Goal: Navigation & Orientation: Find specific page/section

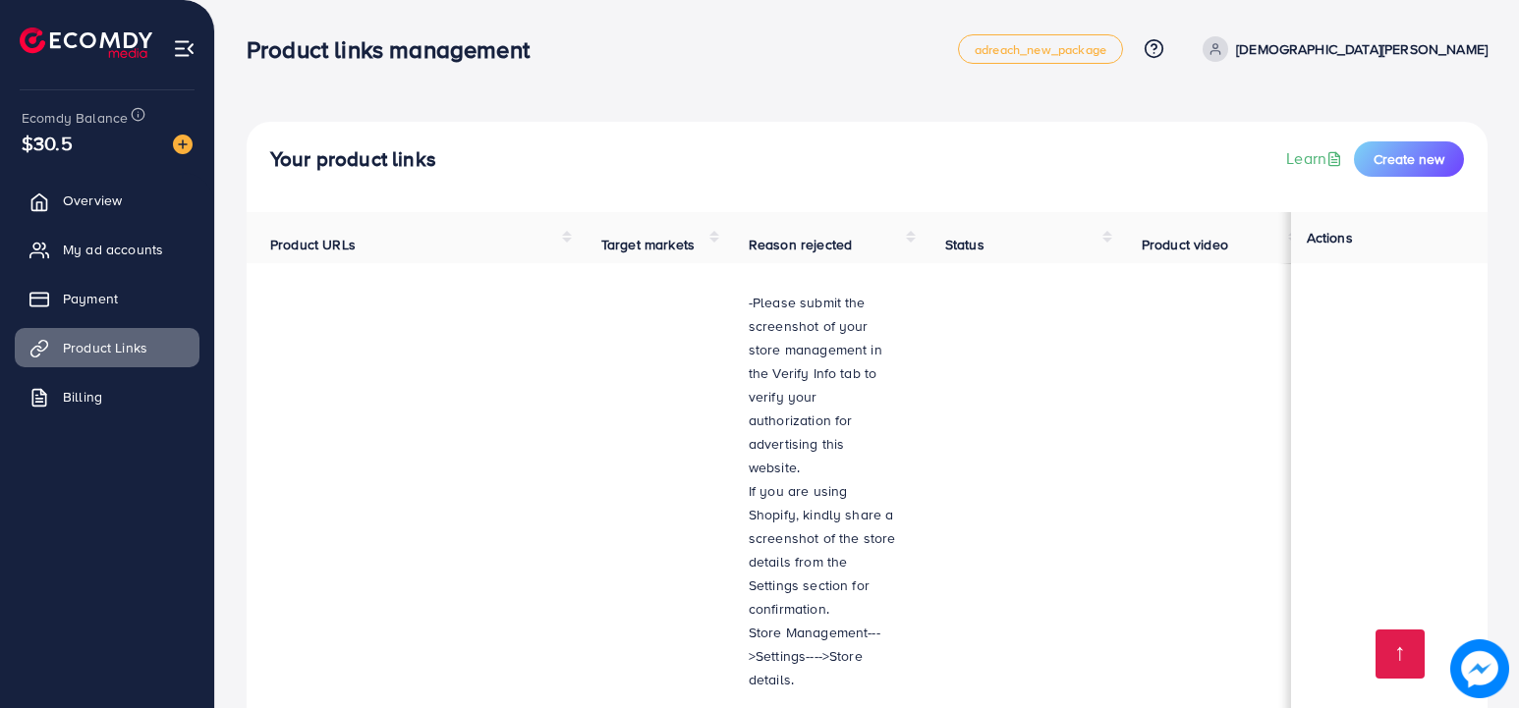
scroll to position [5356, 0]
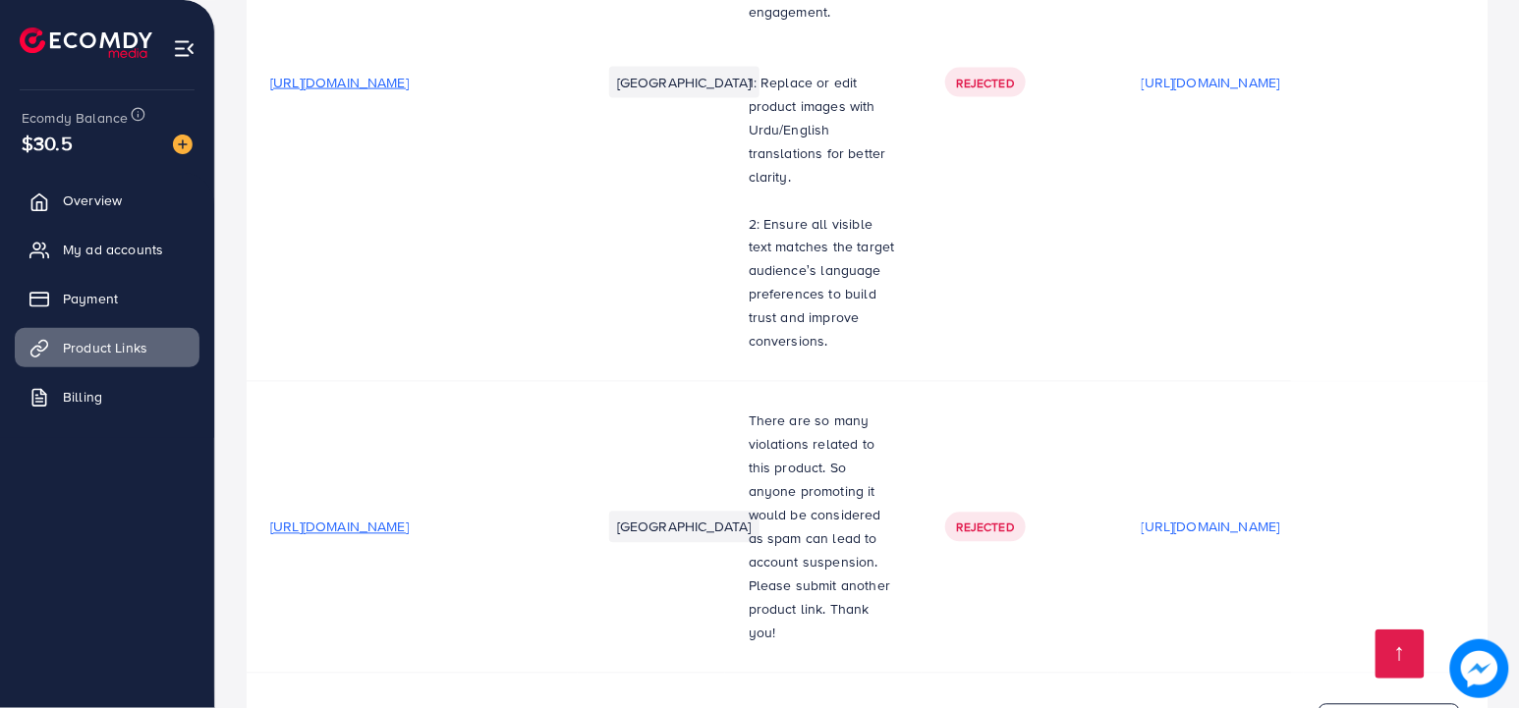
scroll to position [5356, 0]
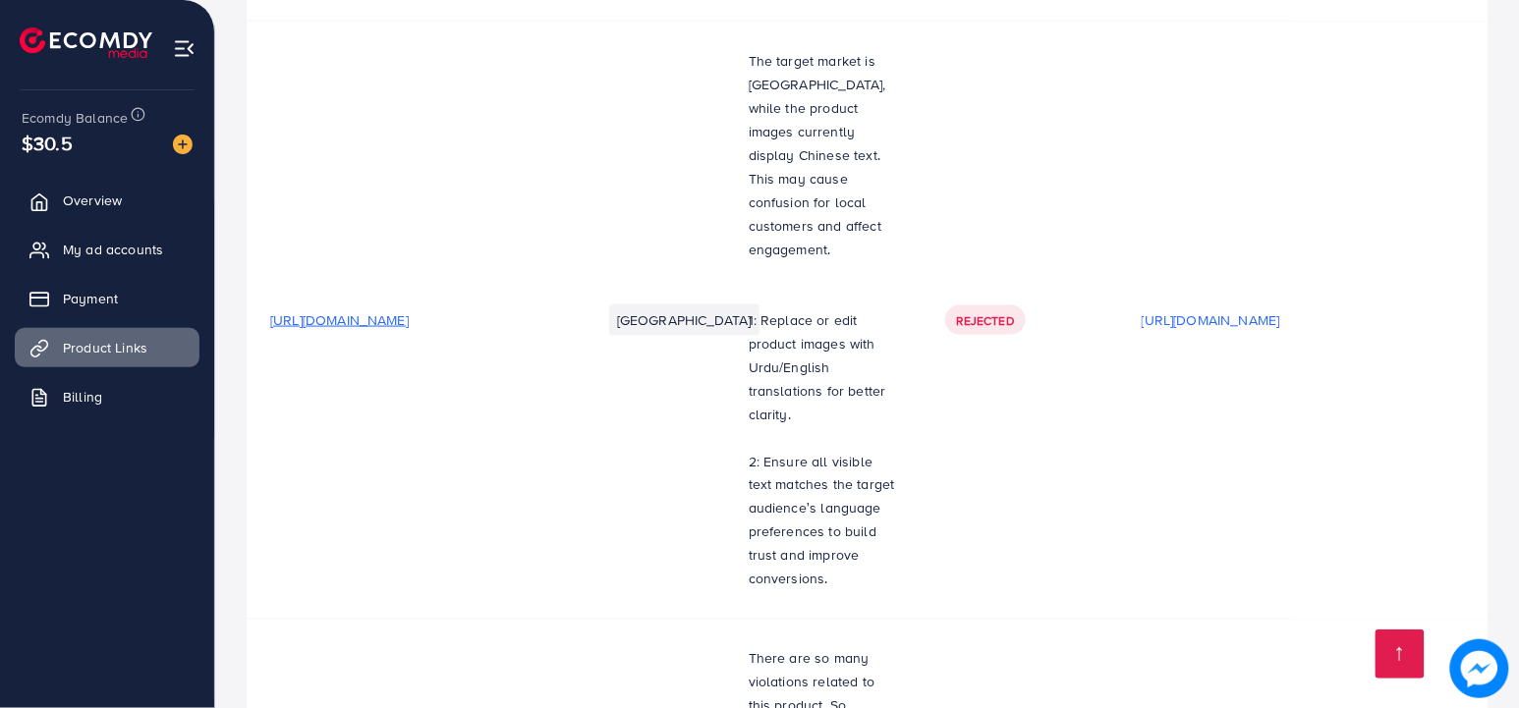
scroll to position [5356, 0]
